Goal: Information Seeking & Learning: Learn about a topic

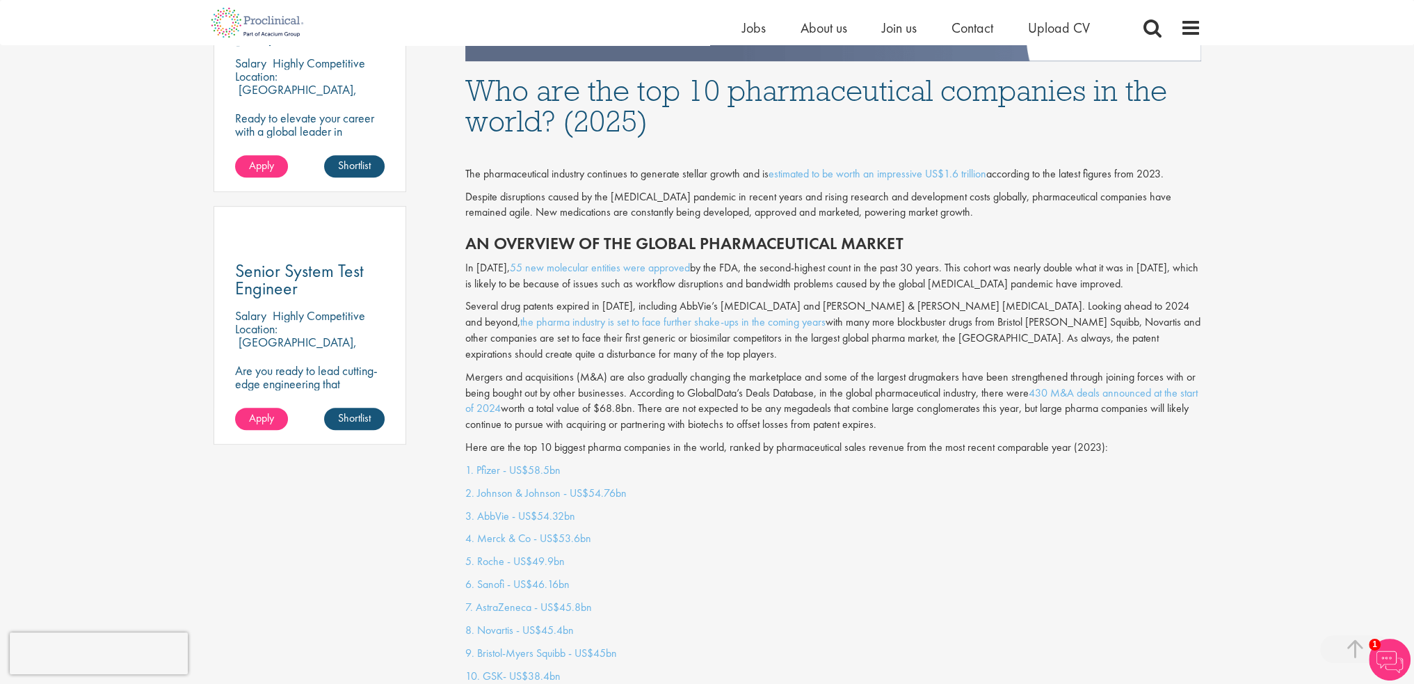
scroll to position [904, 0]
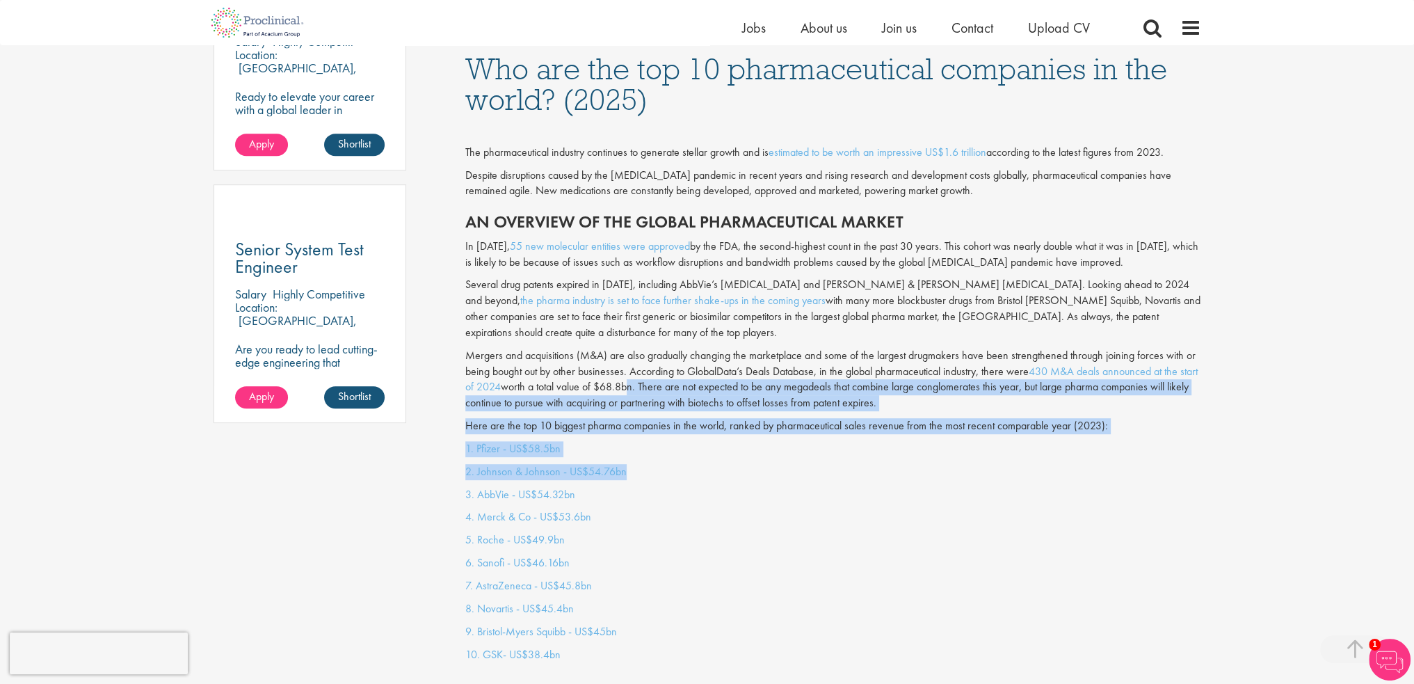
drag, startPoint x: 647, startPoint y: 378, endPoint x: 712, endPoint y: 451, distance: 98.0
click at [712, 464] on p "2. Johnson & Johnson - US$54.76bn" at bounding box center [833, 472] width 736 height 16
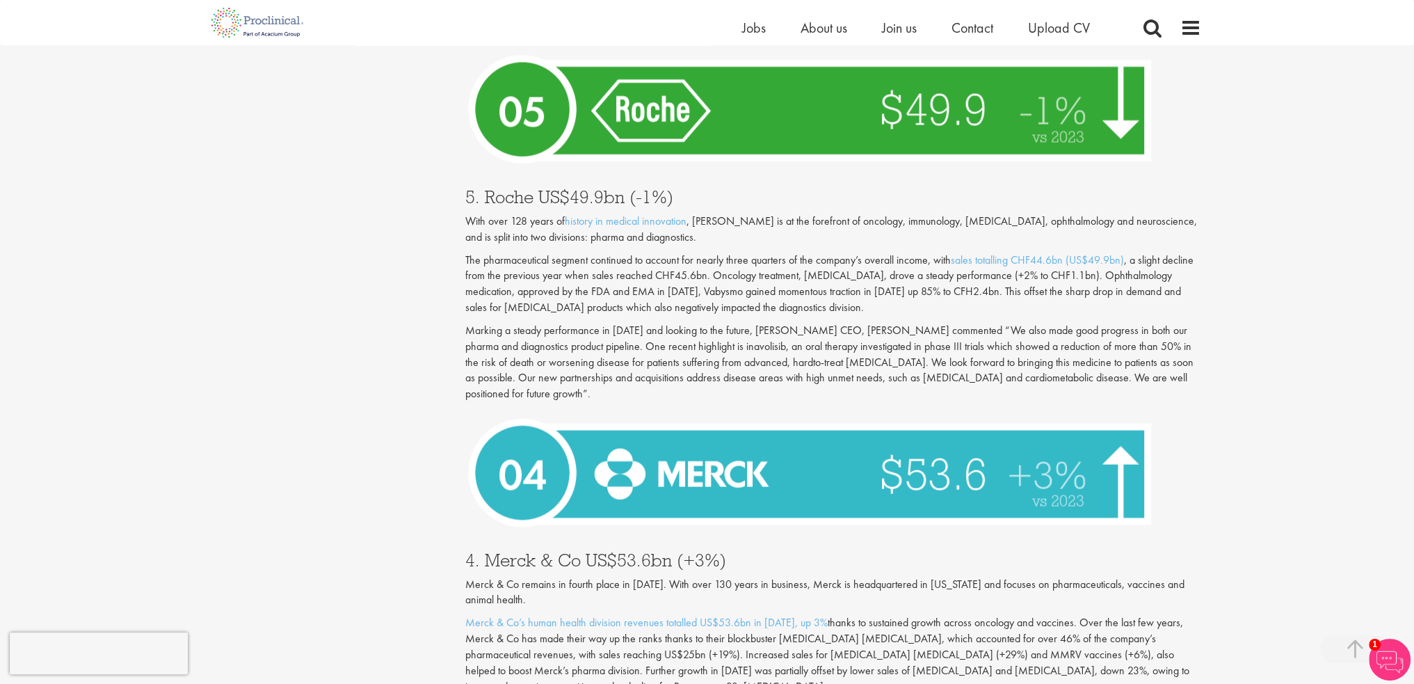
scroll to position [3440, 0]
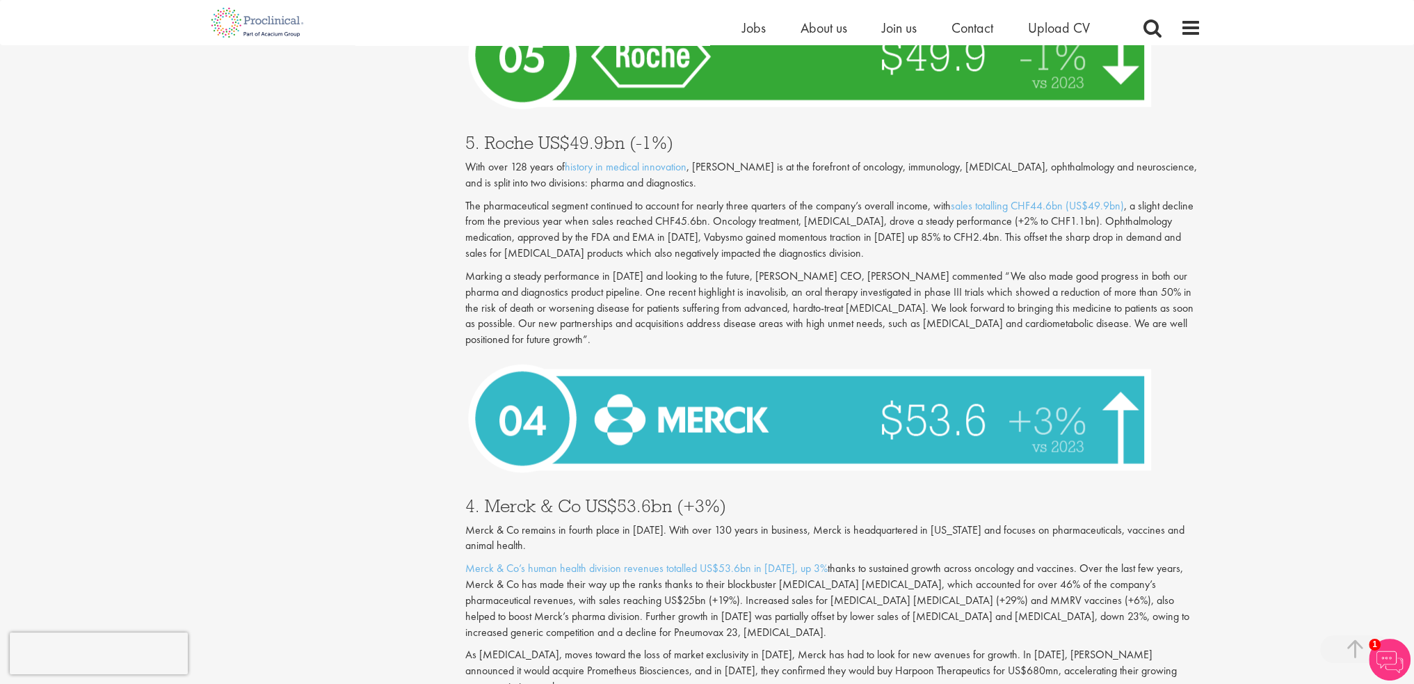
drag, startPoint x: 657, startPoint y: 299, endPoint x: 822, endPoint y: 314, distance: 166.3
drag, startPoint x: 822, startPoint y: 319, endPoint x: 842, endPoint y: 433, distance: 115.8
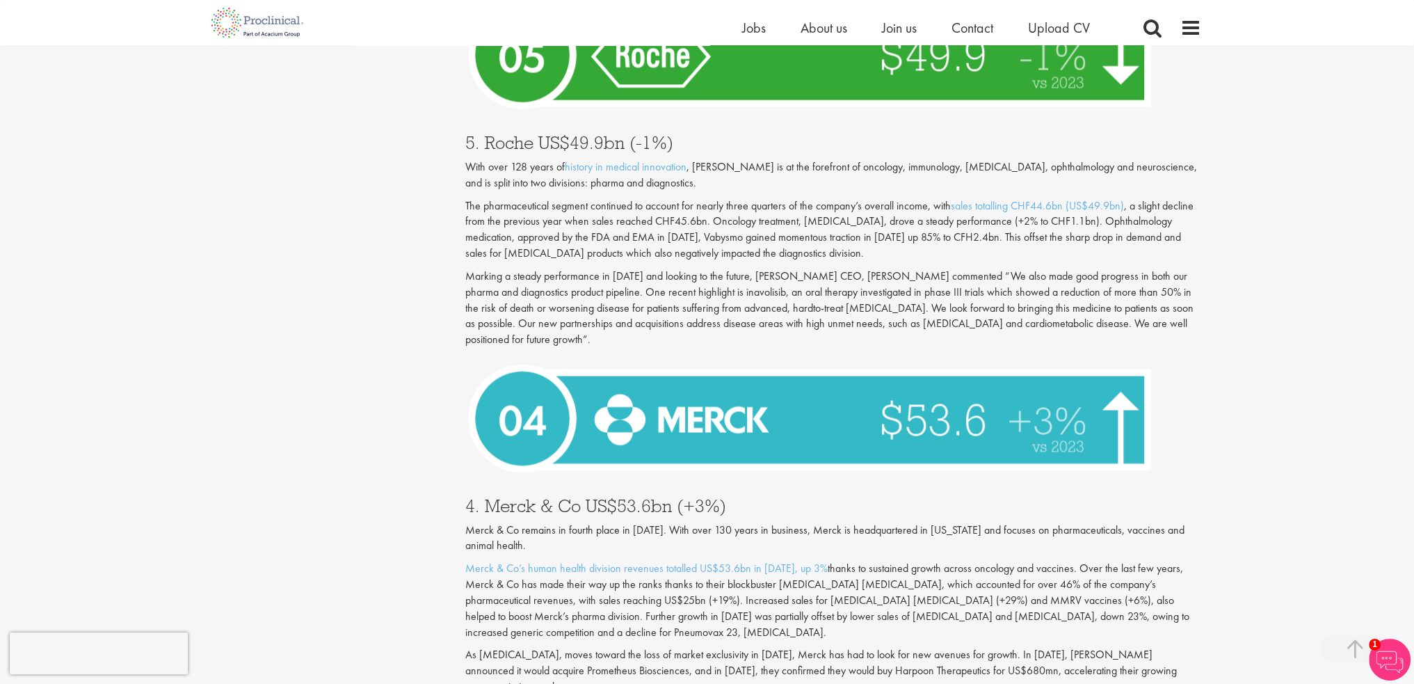
drag, startPoint x: 842, startPoint y: 433, endPoint x: 876, endPoint y: 441, distance: 34.9
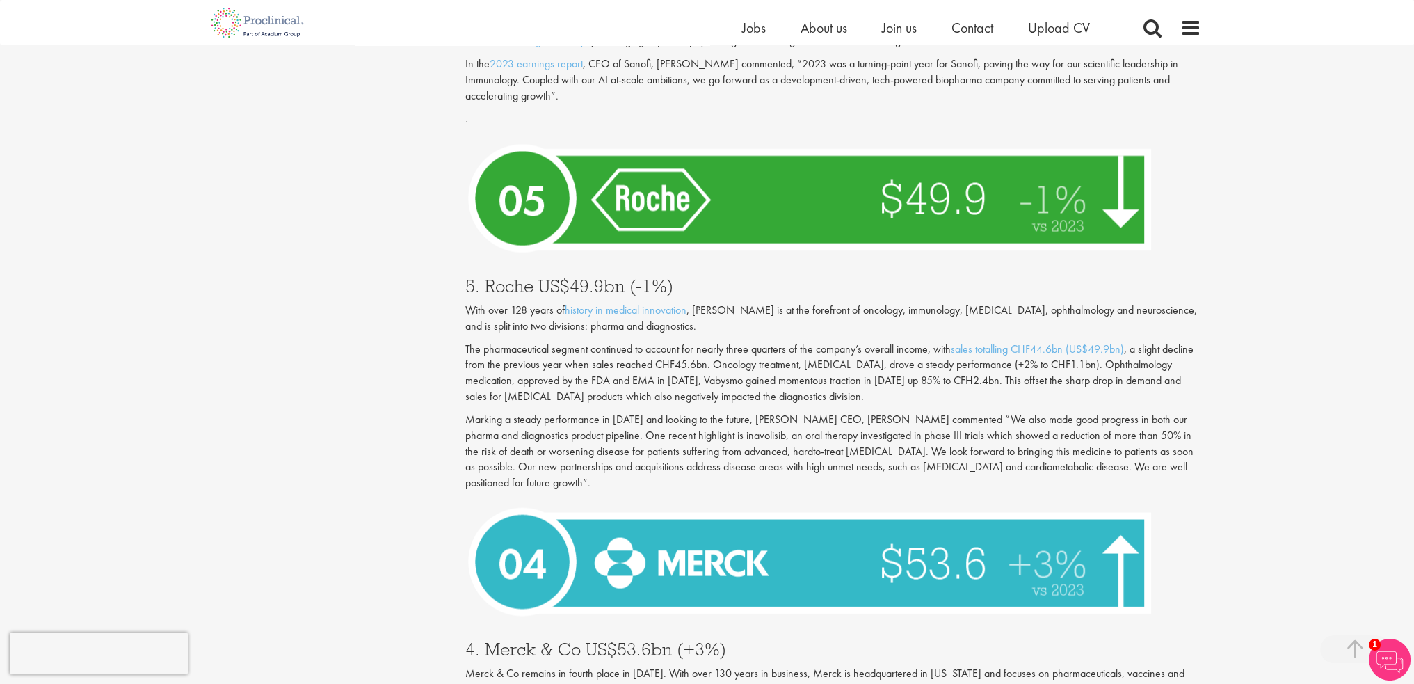
scroll to position [3232, 0]
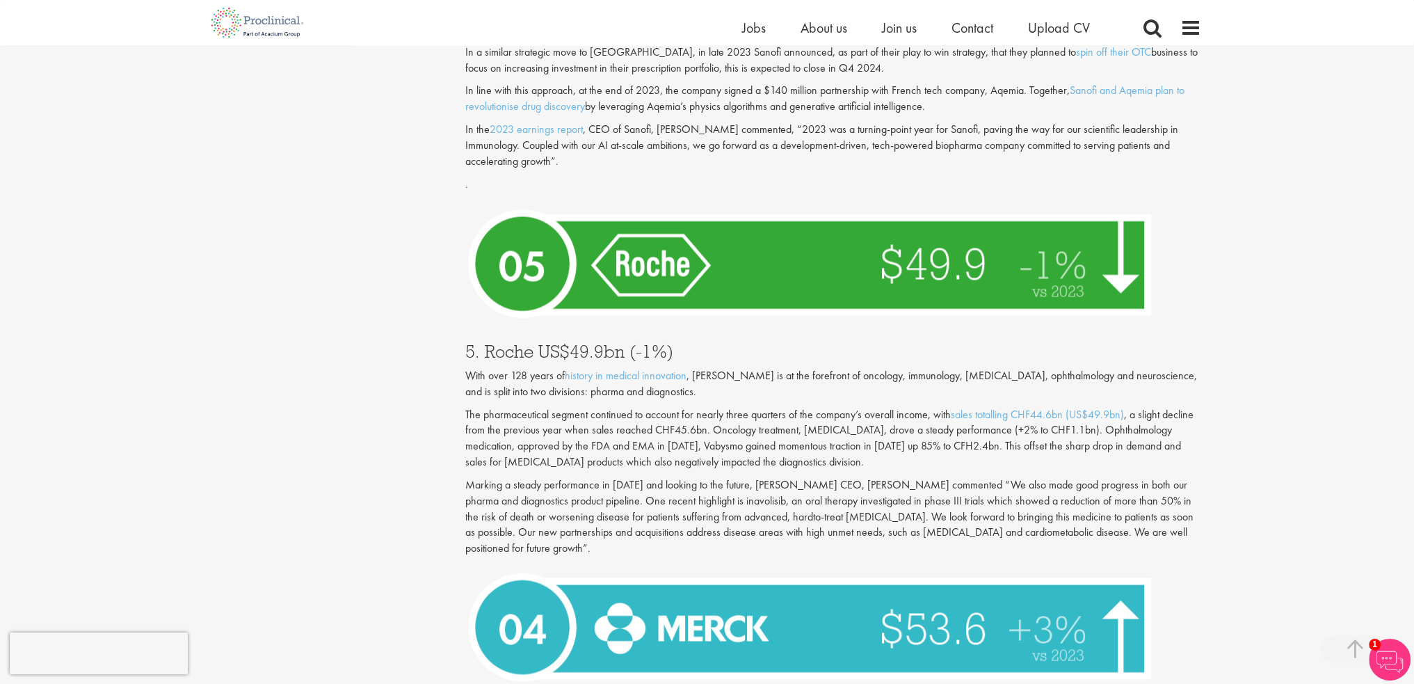
drag, startPoint x: 884, startPoint y: 348, endPoint x: 896, endPoint y: 421, distance: 73.3
drag, startPoint x: 896, startPoint y: 421, endPoint x: 899, endPoint y: 438, distance: 17.6
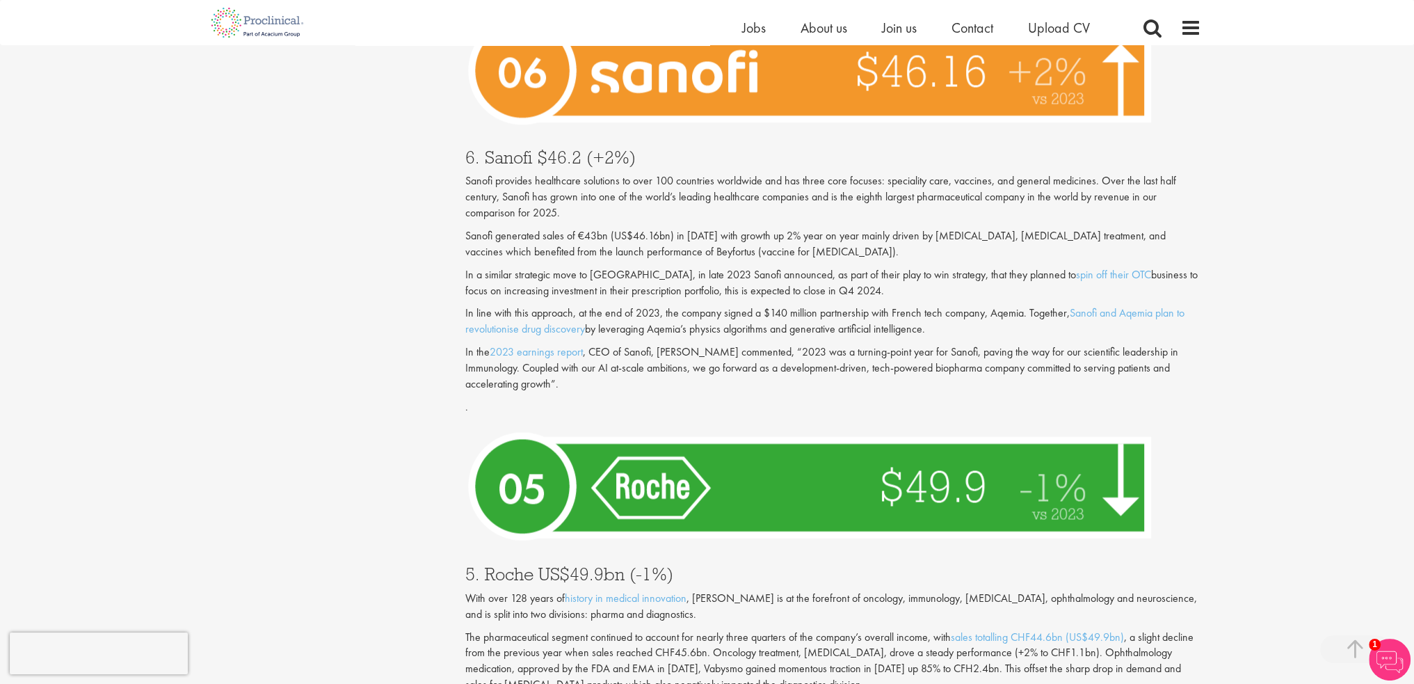
scroll to position [2884, 0]
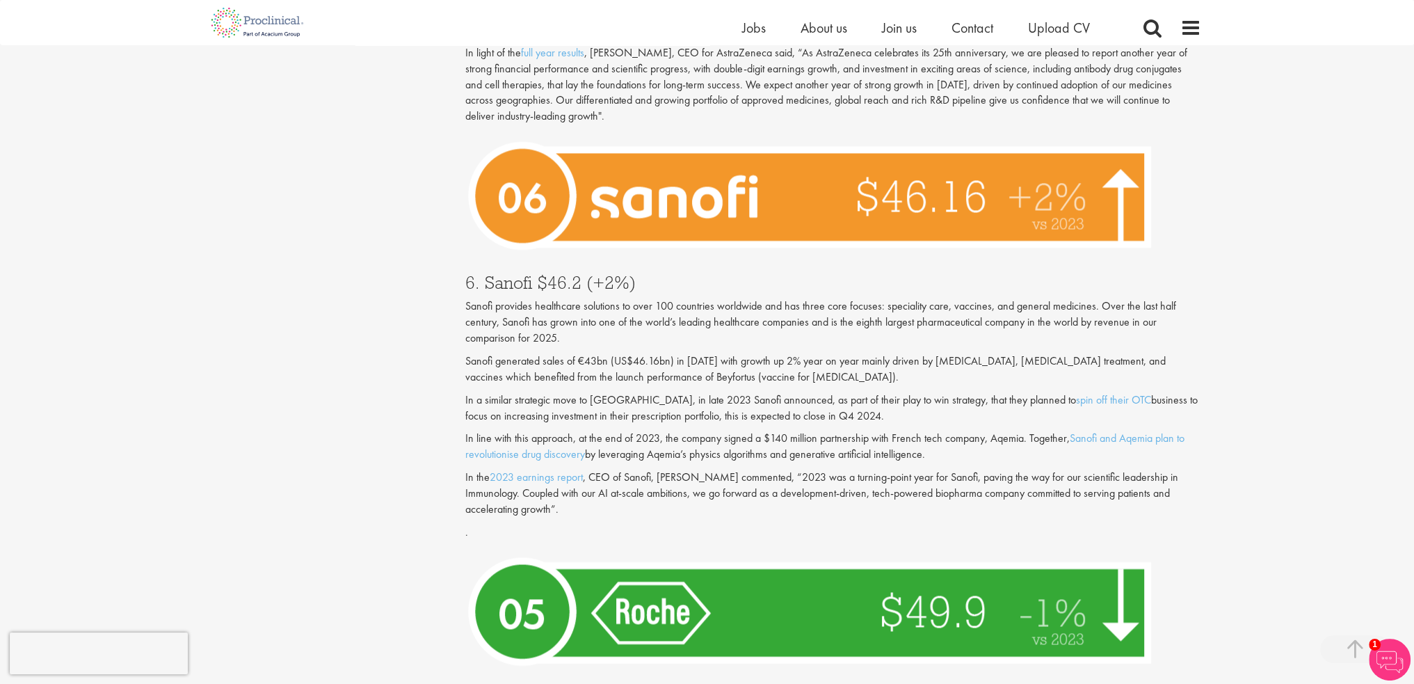
drag, startPoint x: 895, startPoint y: 383, endPoint x: 877, endPoint y: 462, distance: 80.7
drag, startPoint x: 895, startPoint y: 410, endPoint x: 879, endPoint y: 467, distance: 58.8
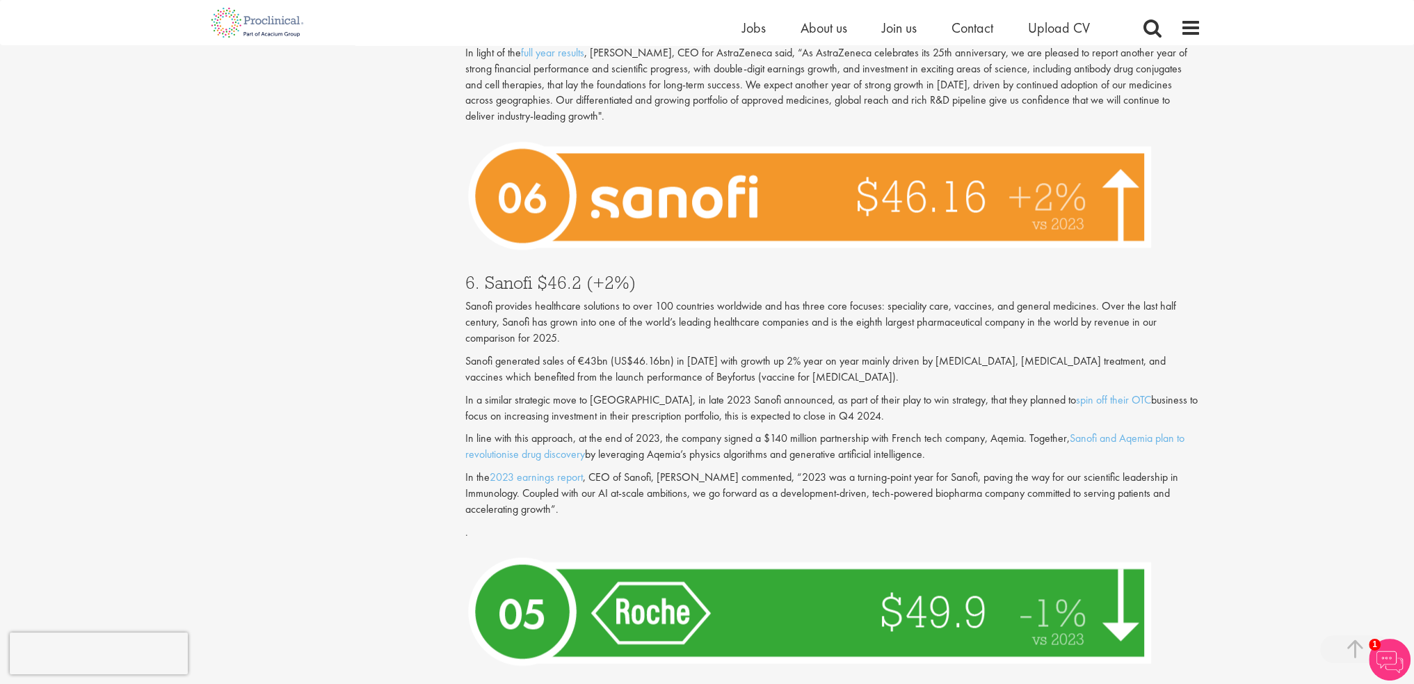
drag, startPoint x: 883, startPoint y: 456, endPoint x: 866, endPoint y: 517, distance: 63.6
drag, startPoint x: 879, startPoint y: 479, endPoint x: 874, endPoint y: 512, distance: 33.2
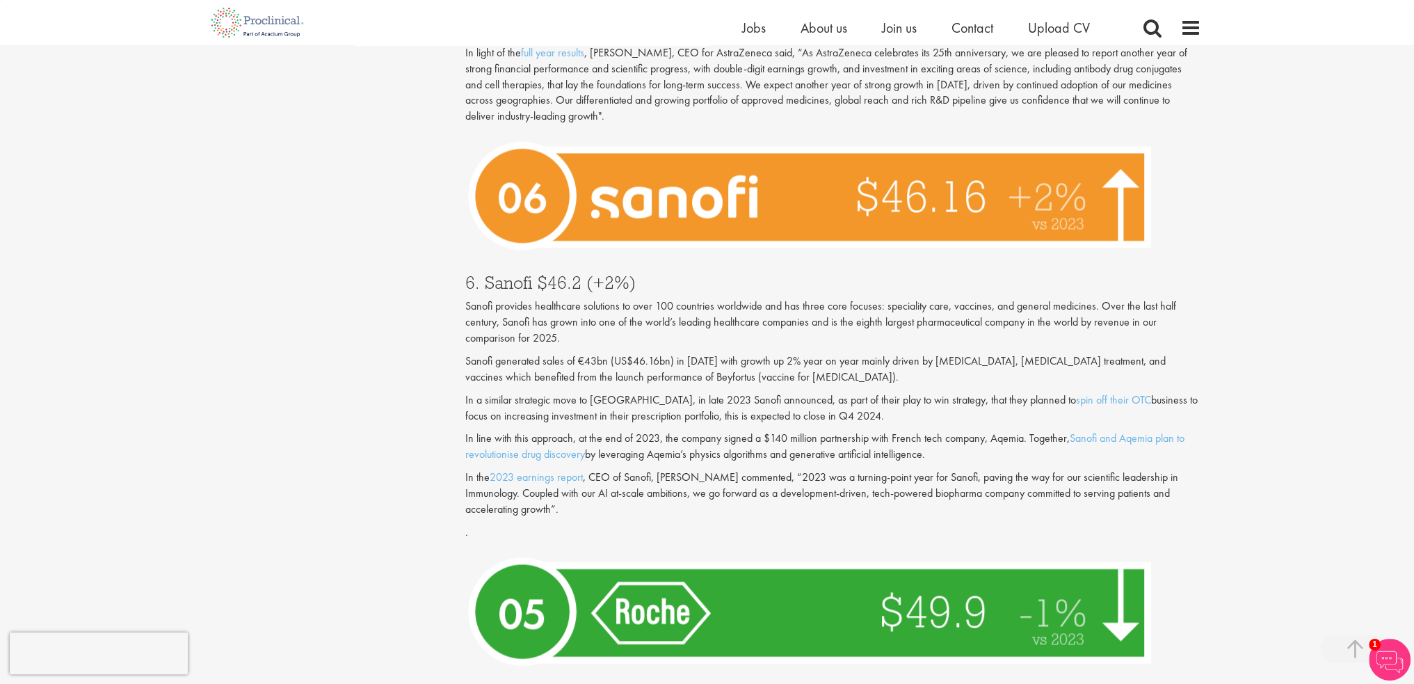
drag, startPoint x: 458, startPoint y: 266, endPoint x: 515, endPoint y: 269, distance: 57.1
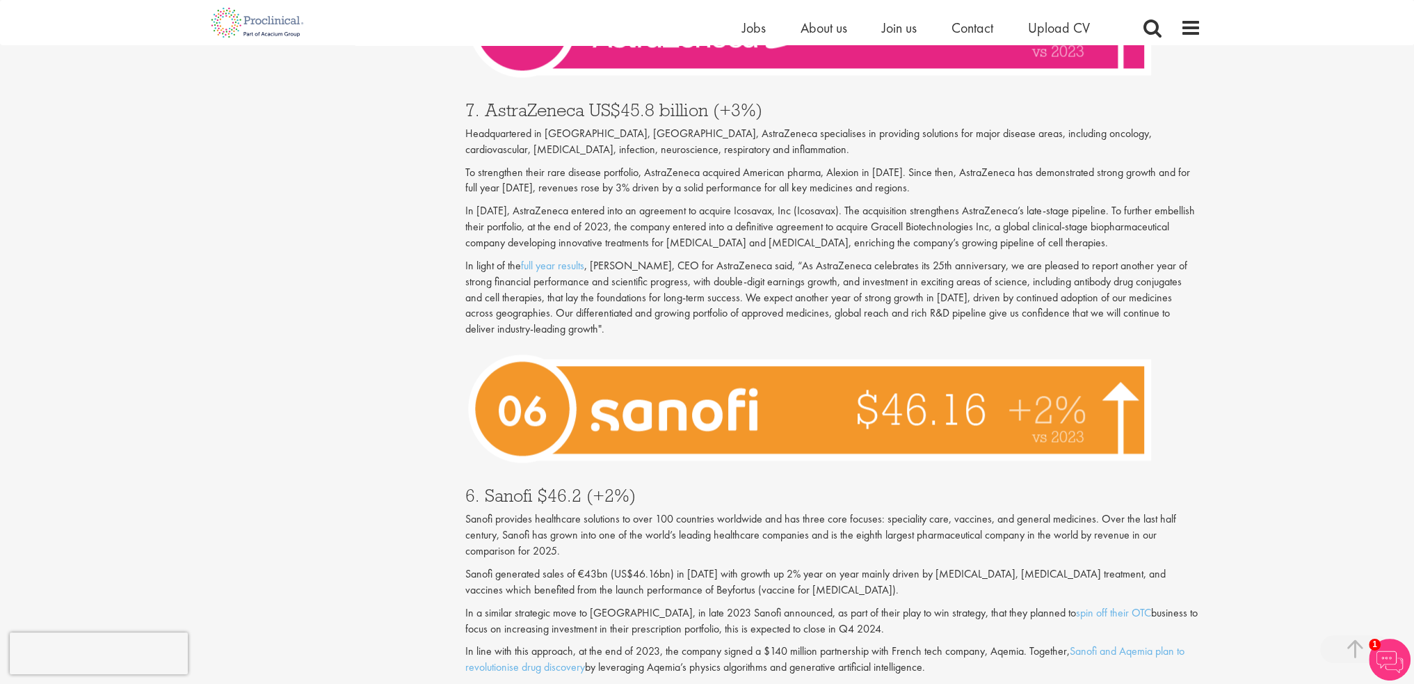
scroll to position [2745, 0]
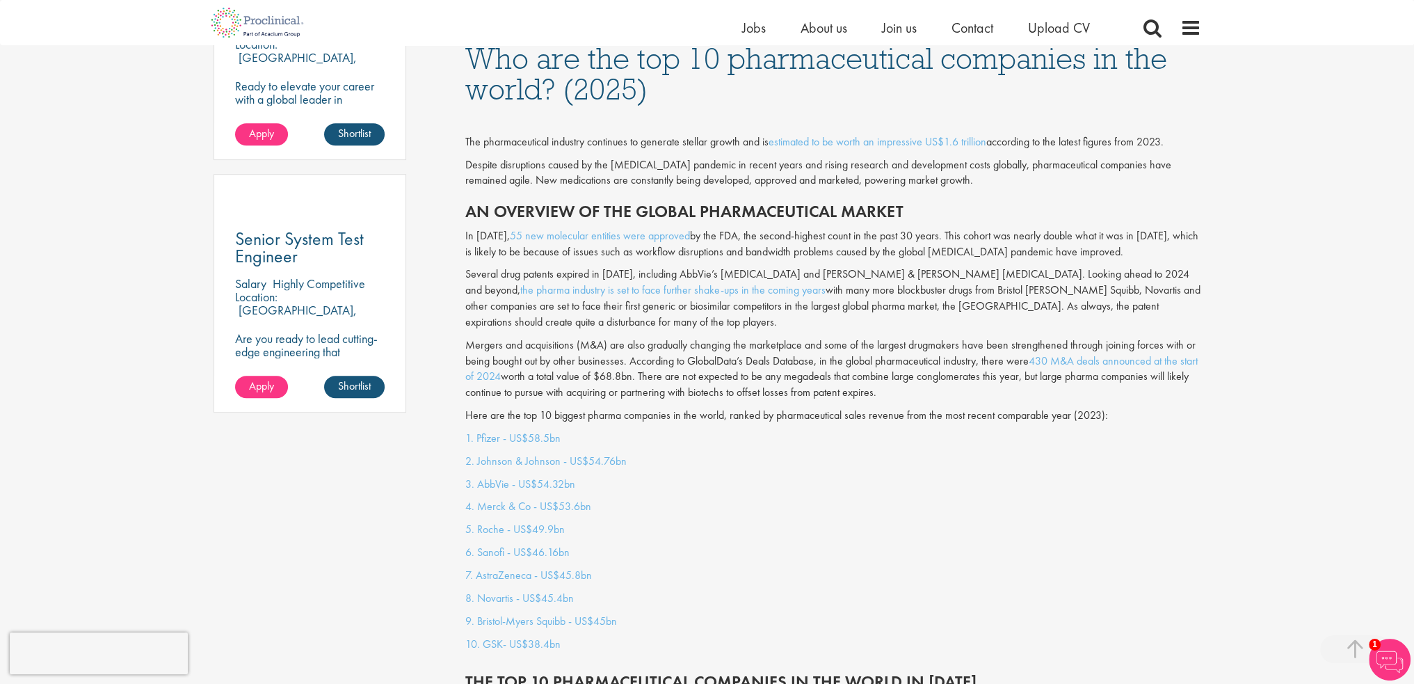
scroll to position [1075, 0]
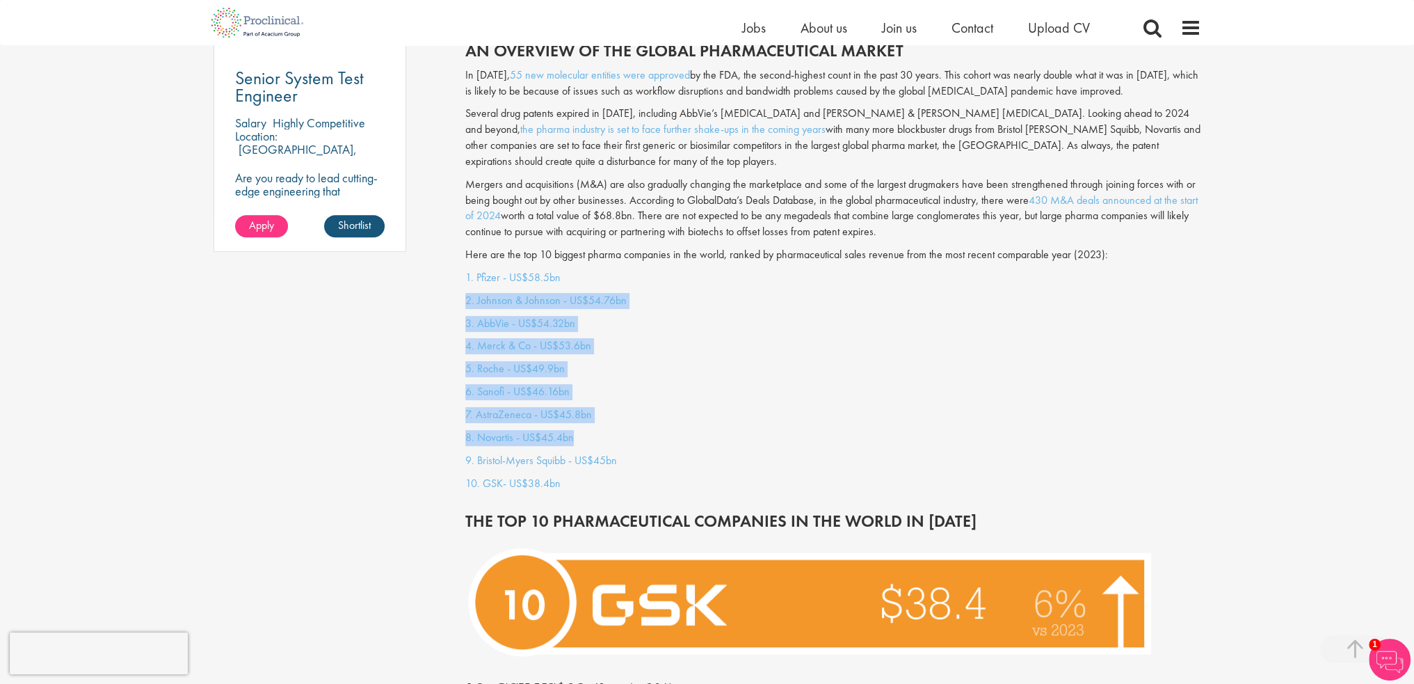
drag, startPoint x: 875, startPoint y: 260, endPoint x: 897, endPoint y: 411, distance: 152.6
click at [897, 411] on div "1. Pfizer - US$58.5bn 2. Johnson & Johnson - US$54.76bn 3. AbbVie - US$54.32bn …" at bounding box center [833, 384] width 757 height 228
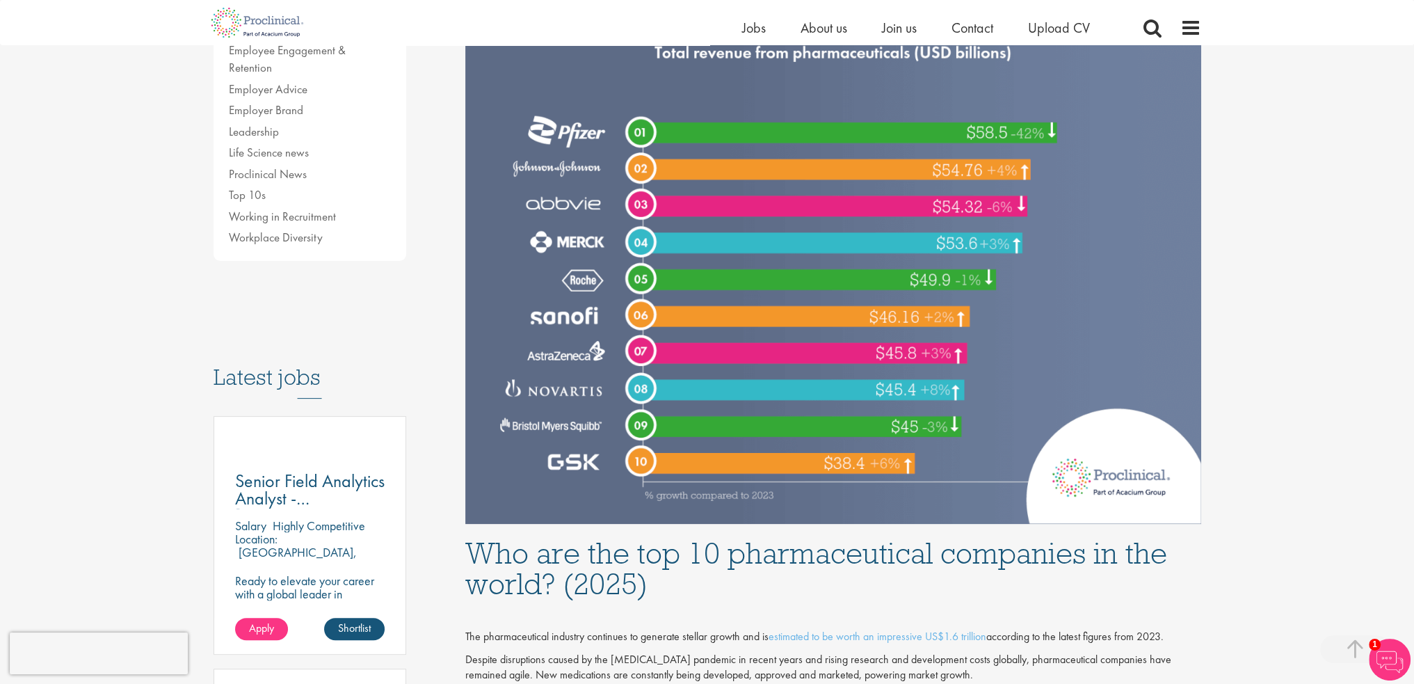
scroll to position [692, 0]
